Goal: Information Seeking & Learning: Learn about a topic

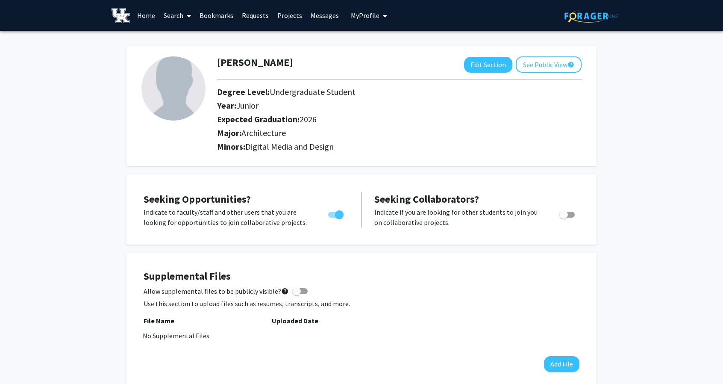
click at [173, 16] on link "Search" at bounding box center [177, 15] width 36 height 30
click at [190, 53] on span "Students" at bounding box center [185, 56] width 52 height 17
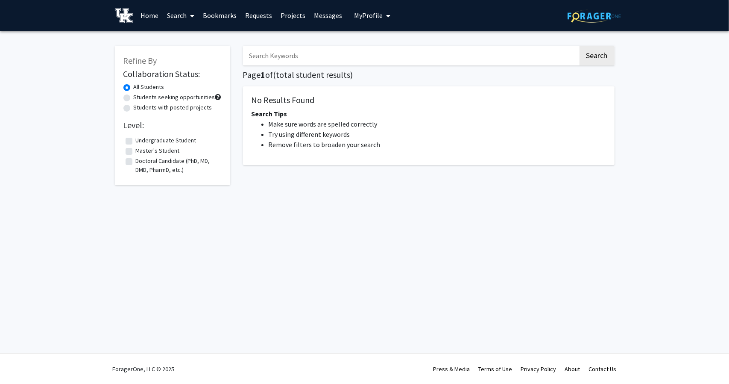
click at [273, 57] on input "Search Keywords" at bounding box center [410, 56] width 335 height 20
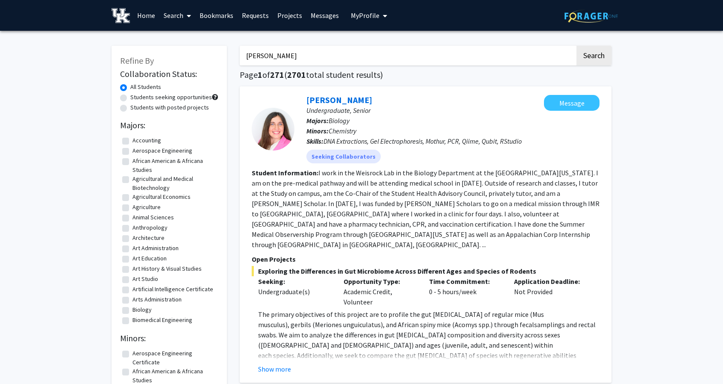
type input "[PERSON_NAME]"
click at [576, 46] on button "Search" at bounding box center [593, 56] width 35 height 20
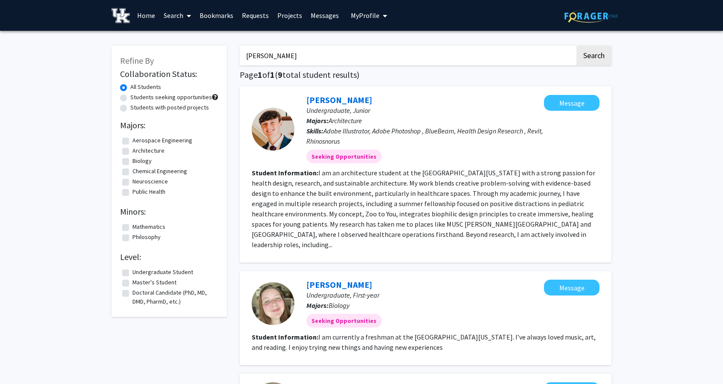
click at [270, 130] on div at bounding box center [273, 129] width 43 height 43
click at [342, 116] on span "Architecture" at bounding box center [345, 120] width 33 height 9
click at [333, 98] on link "[PERSON_NAME]" at bounding box center [339, 99] width 66 height 11
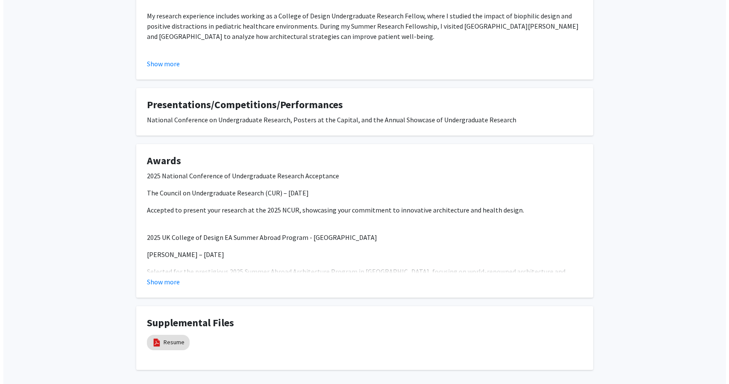
scroll to position [612, 0]
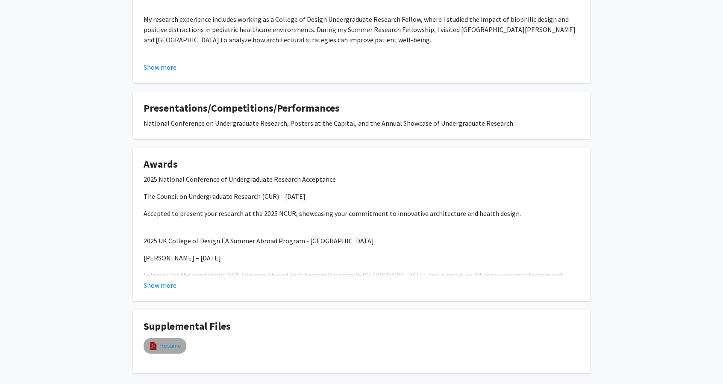
click at [168, 346] on link "Resume" at bounding box center [170, 345] width 21 height 9
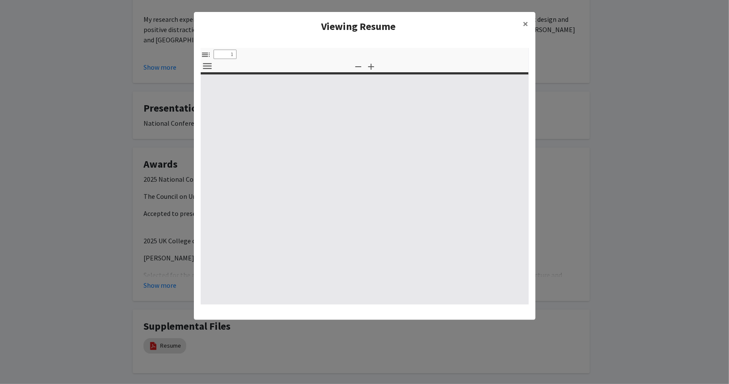
select select "custom"
type input "0"
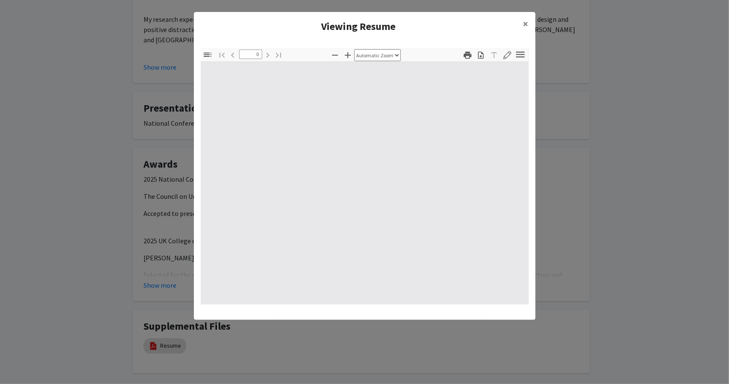
select select "custom"
type input "1"
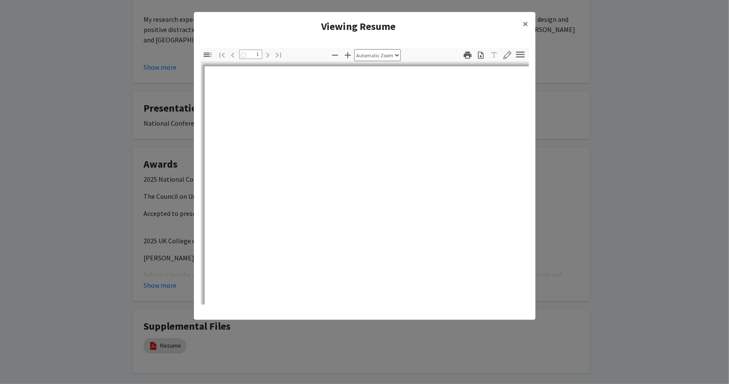
select select "auto"
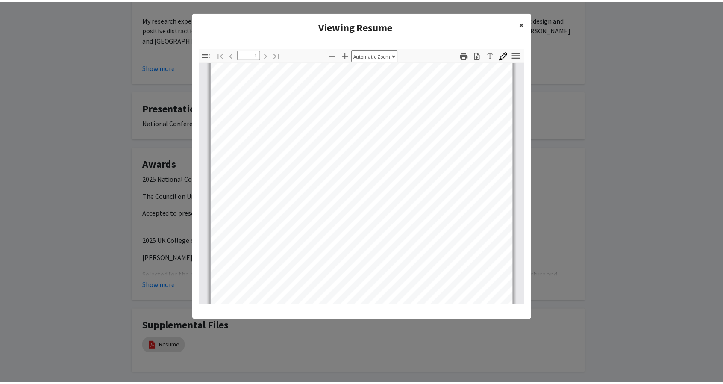
scroll to position [32, 0]
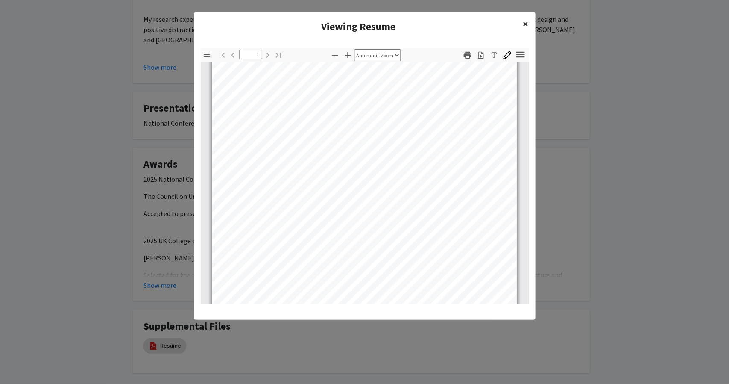
click at [526, 23] on span "×" at bounding box center [526, 23] width 6 height 13
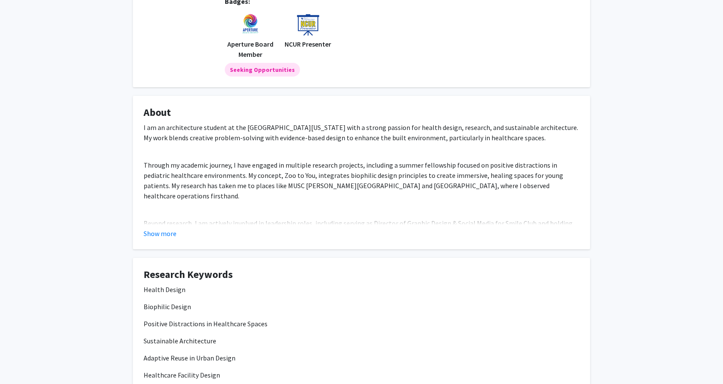
scroll to position [128, 0]
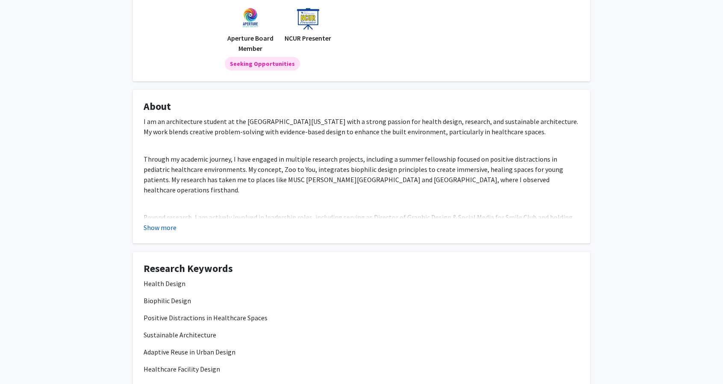
click at [162, 225] on button "Show more" at bounding box center [160, 227] width 33 height 10
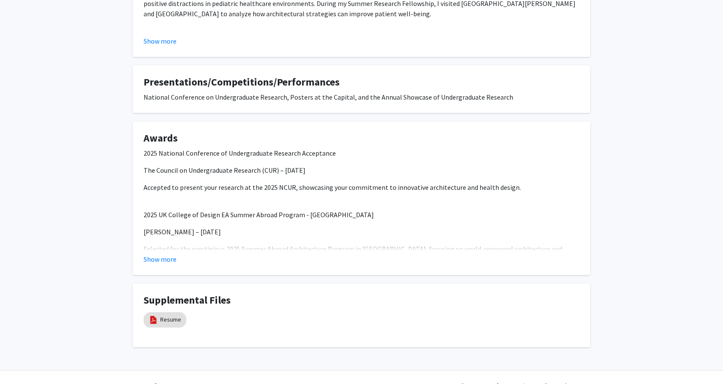
scroll to position [760, 0]
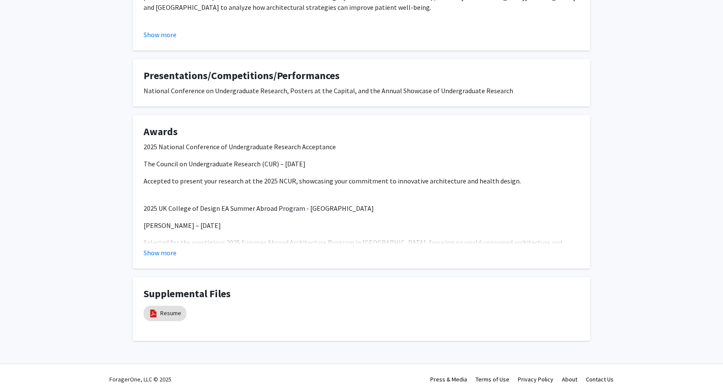
click at [292, 158] on p "The Council on Undergraduate Research (CUR) – [DATE]" at bounding box center [362, 163] width 436 height 10
click at [285, 158] on p "The Council on Undergraduate Research (CUR) – [DATE]" at bounding box center [362, 163] width 436 height 10
drag, startPoint x: 282, startPoint y: 155, endPoint x: 312, endPoint y: 154, distance: 29.5
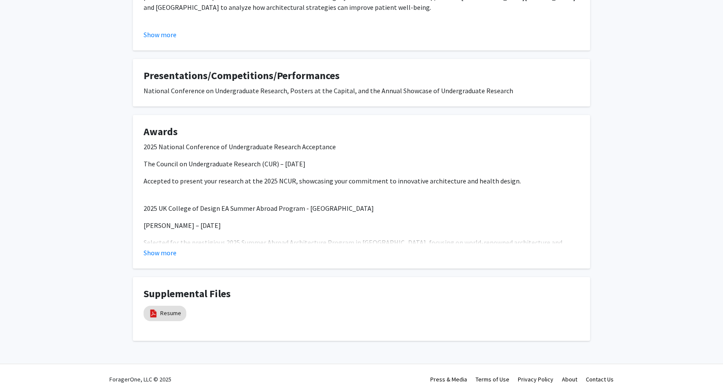
click at [312, 158] on p "The Council on Undergraduate Research (CUR) – [DATE]" at bounding box center [362, 163] width 436 height 10
click at [159, 247] on button "Show more" at bounding box center [160, 252] width 33 height 10
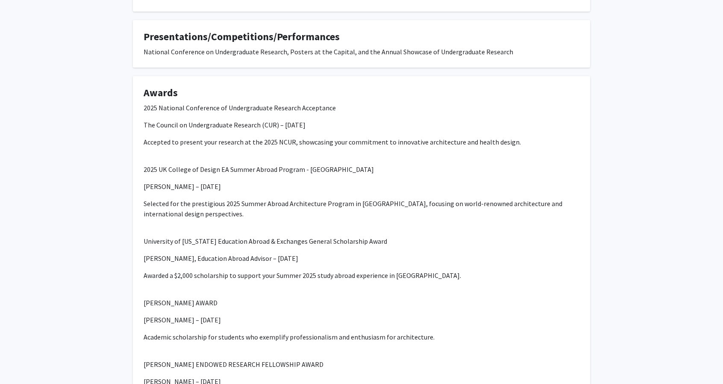
scroll to position [803, 0]
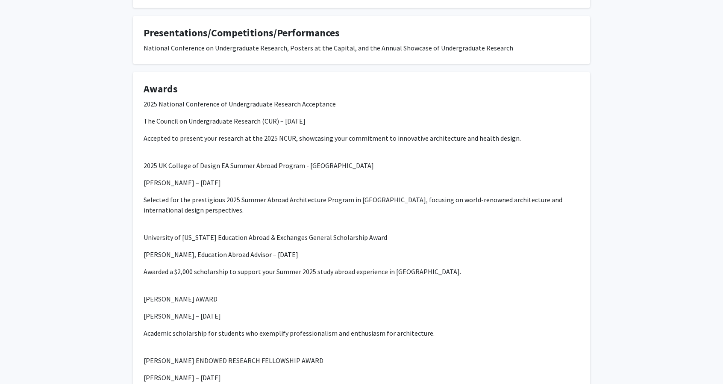
click at [202, 177] on p "[PERSON_NAME] – [DATE]" at bounding box center [362, 182] width 436 height 10
click at [208, 160] on p "2025 UK College of Design EA Summer Abroad Program - [GEOGRAPHIC_DATA]" at bounding box center [362, 165] width 436 height 10
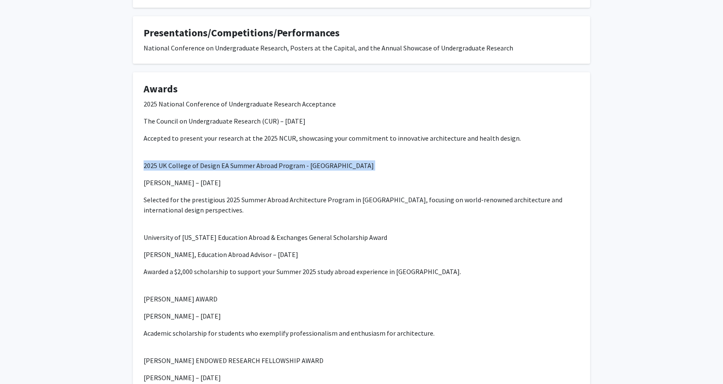
click at [208, 160] on p "2025 UK College of Design EA Summer Abroad Program - [GEOGRAPHIC_DATA]" at bounding box center [362, 165] width 436 height 10
click at [237, 116] on p "The Council on Undergraduate Research (CUR) – [DATE]" at bounding box center [362, 121] width 436 height 10
click at [237, 99] on p "2025 National Conference of Undergraduate Research Acceptance" at bounding box center [362, 104] width 436 height 10
click at [232, 194] on p "Selected for the prestigious 2025 Summer Abroad Architecture Program in [GEOGRA…" at bounding box center [362, 204] width 436 height 21
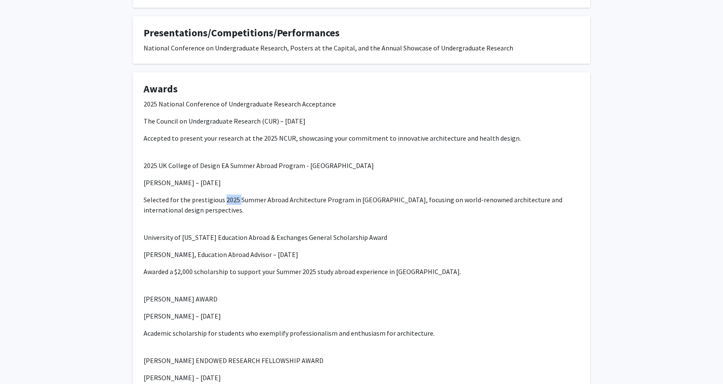
click at [232, 194] on p "Selected for the prestigious 2025 Summer Abroad Architecture Program in [GEOGRA…" at bounding box center [362, 204] width 436 height 21
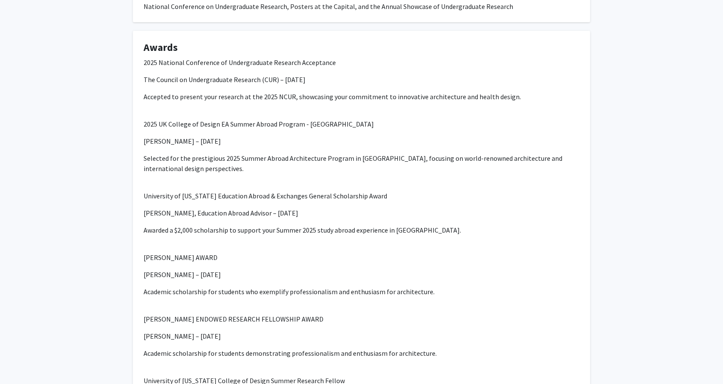
scroll to position [846, 0]
click at [162, 189] on p "University of [US_STATE] Education Abroad & Exchanges General Scholarship Award" at bounding box center [362, 194] width 436 height 10
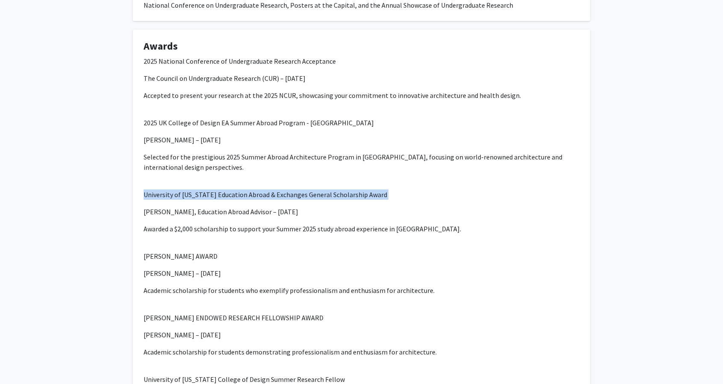
click at [162, 189] on p "University of [US_STATE] Education Abroad & Exchanges General Scholarship Award" at bounding box center [362, 194] width 436 height 10
click at [176, 206] on p "[PERSON_NAME], Education Abroad Advisor – [DATE]" at bounding box center [362, 211] width 436 height 10
click at [177, 206] on p "[PERSON_NAME], Education Abroad Advisor – [DATE]" at bounding box center [362, 211] width 436 height 10
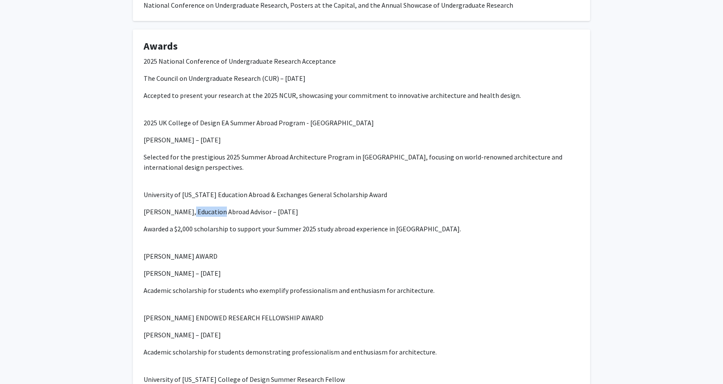
click at [177, 206] on p "[PERSON_NAME], Education Abroad Advisor – [DATE]" at bounding box center [362, 211] width 436 height 10
click at [180, 189] on p "University of [US_STATE] Education Abroad & Exchanges General Scholarship Award" at bounding box center [362, 194] width 436 height 10
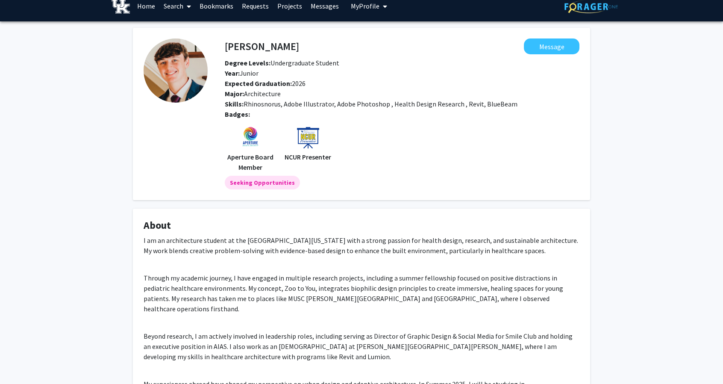
scroll to position [0, 0]
